Goal: Use online tool/utility

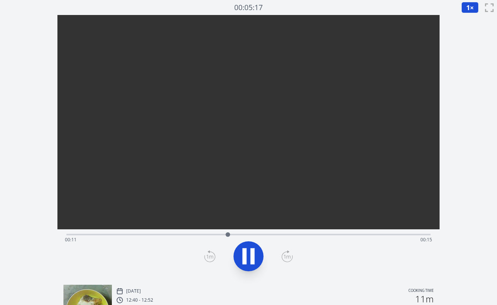
click at [166, 235] on div "Time elapsed: 00:11 Time remaining: 00:15" at bounding box center [248, 240] width 367 height 12
click at [132, 234] on div "Time elapsed: 00:07 Time remaining: 00:18" at bounding box center [248, 234] width 364 height 9
click at [262, 266] on div at bounding box center [248, 257] width 373 height 36
click at [254, 262] on icon at bounding box center [252, 257] width 4 height 16
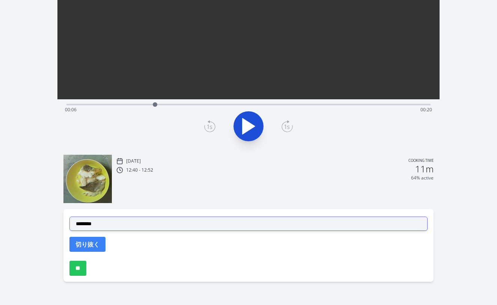
scroll to position [130, 0]
select select "**********"
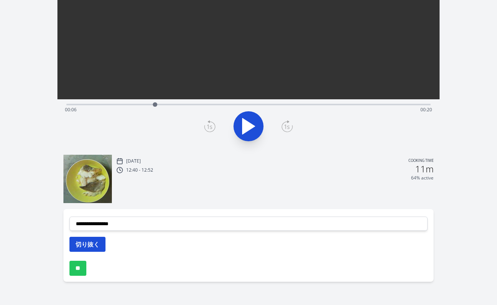
click at [99, 239] on button "切り抜く" at bounding box center [87, 244] width 36 height 15
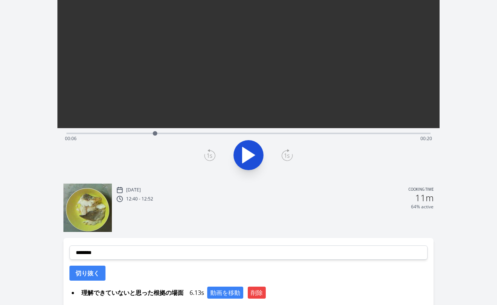
scroll to position [81, 0]
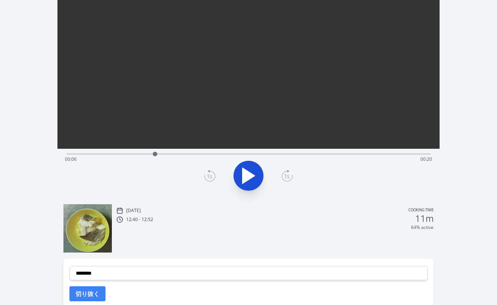
click at [237, 153] on div "Time elapsed: 00:06 Time remaining: 00:20" at bounding box center [248, 153] width 364 height 9
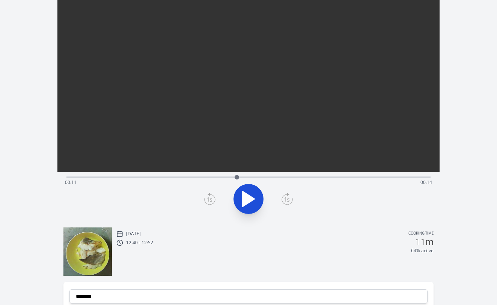
scroll to position [51, 0]
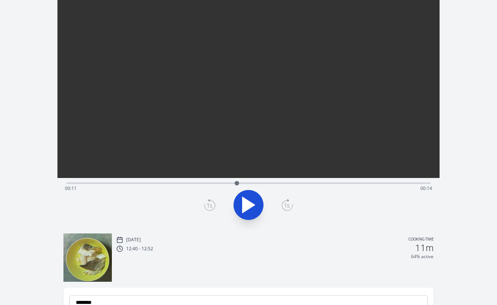
click at [265, 183] on div "Time elapsed: 00:11 Time remaining: 00:14" at bounding box center [248, 189] width 367 height 12
click at [274, 183] on div "Time elapsed: 00:13 Time remaining: 00:12" at bounding box center [248, 189] width 367 height 12
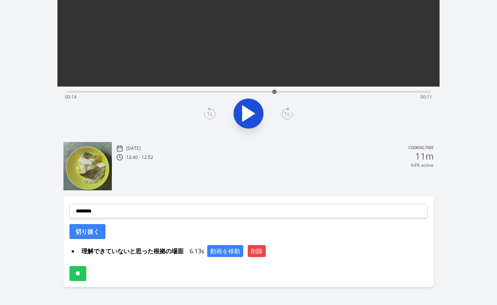
scroll to position [144, 0]
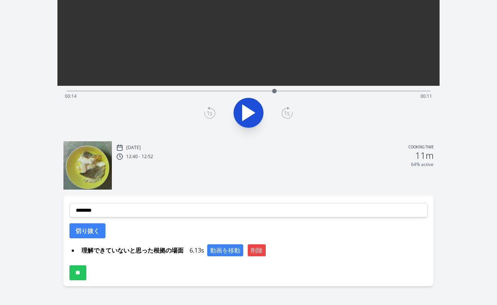
click at [293, 90] on div "Time elapsed: 00:14 Time remaining: 00:11" at bounding box center [248, 96] width 367 height 12
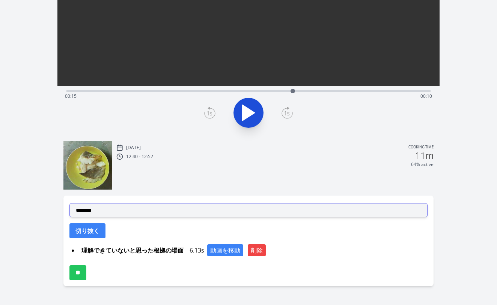
select select "**********"
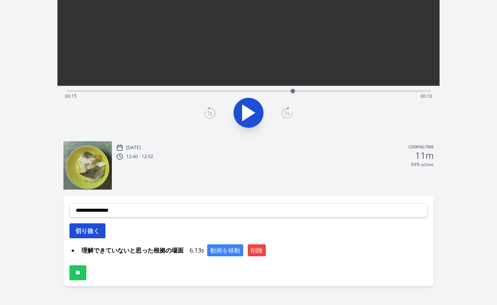
click at [89, 230] on button "切り抜く" at bounding box center [87, 231] width 36 height 15
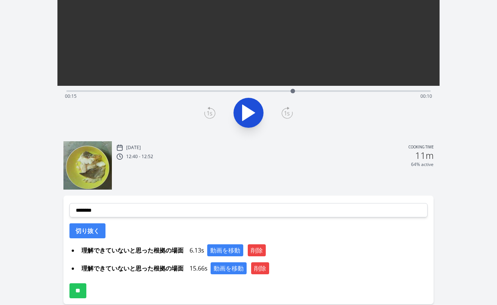
scroll to position [98, 0]
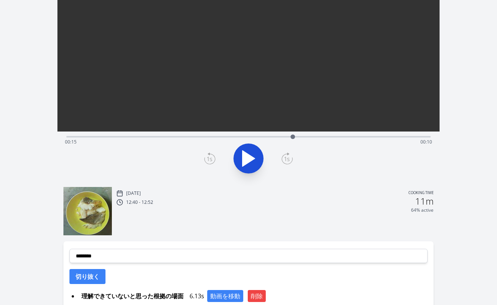
click at [134, 136] on div "Time elapsed: 00:15 Time remaining: 00:10" at bounding box center [248, 136] width 364 height 9
click at [111, 137] on div "Time elapsed: 00:04 Time remaining: 00:21" at bounding box center [248, 142] width 367 height 12
click at [86, 136] on div "Time elapsed: 00:03 Time remaining: 00:23" at bounding box center [248, 136] width 364 height 9
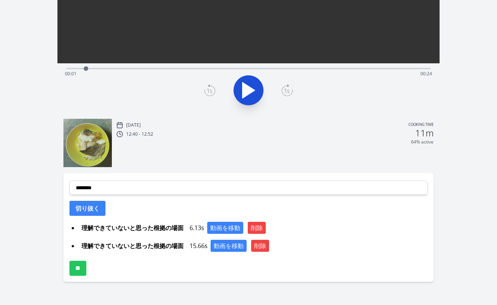
scroll to position [166, 0]
click at [151, 180] on div "**********" at bounding box center [248, 227] width 370 height 109
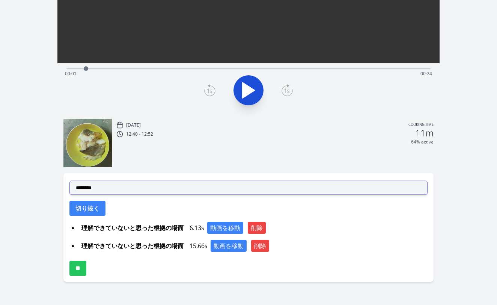
select select "**********"
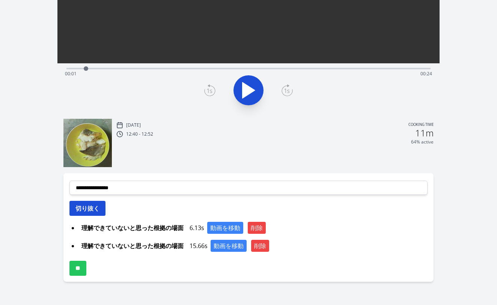
click at [95, 212] on button "切り抜く" at bounding box center [87, 208] width 36 height 15
select select
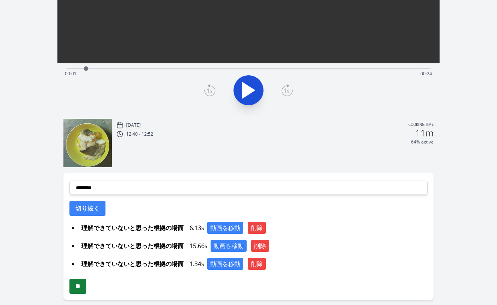
click at [84, 289] on input "**" at bounding box center [77, 286] width 17 height 15
